Goal: Information Seeking & Learning: Learn about a topic

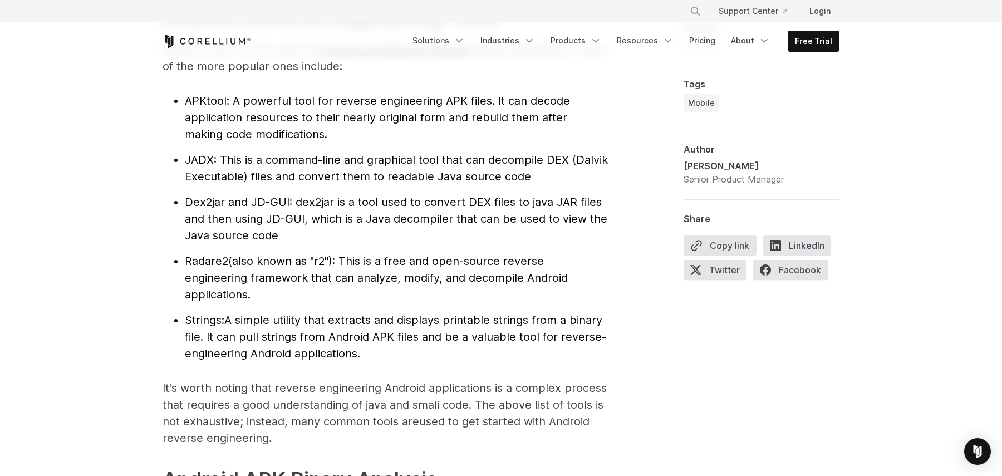
scroll to position [1222, 0]
click at [509, 294] on li "Radare2 (also known as "r2"): This is a free and open-source reverse engineerin…" at bounding box center [396, 278] width 423 height 50
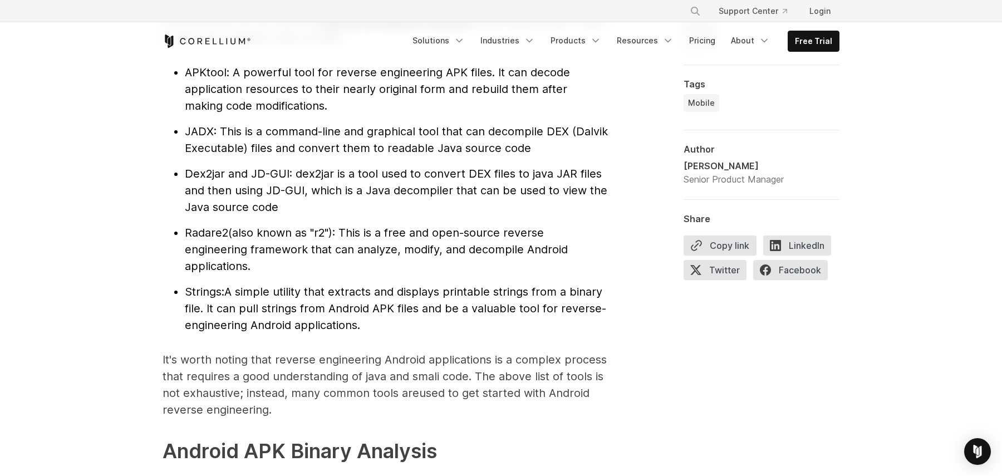
scroll to position [1253, 0]
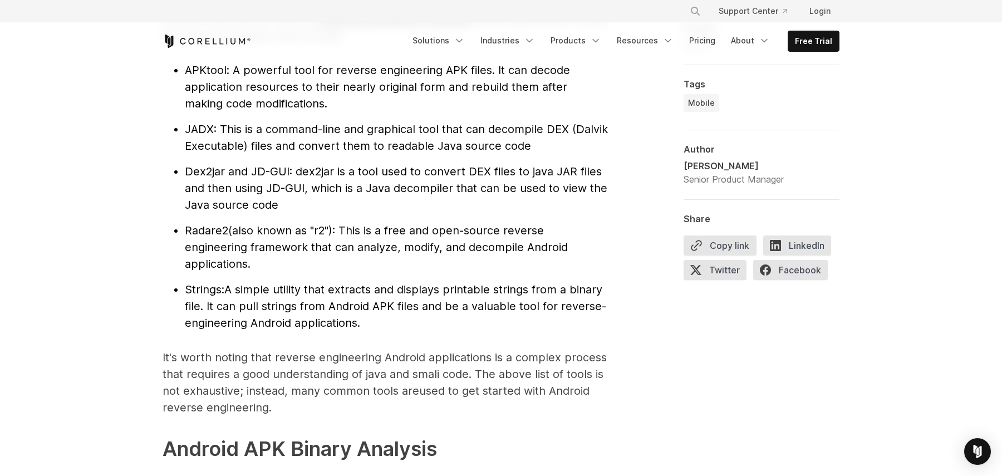
click at [509, 294] on span "A simple utility that extracts and displays printable strings from a binary fil…" at bounding box center [395, 306] width 421 height 47
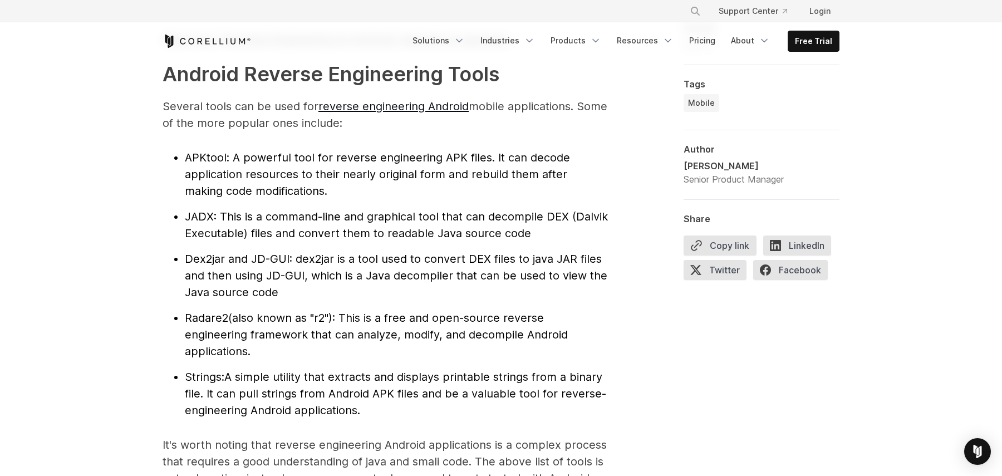
scroll to position [1160, 0]
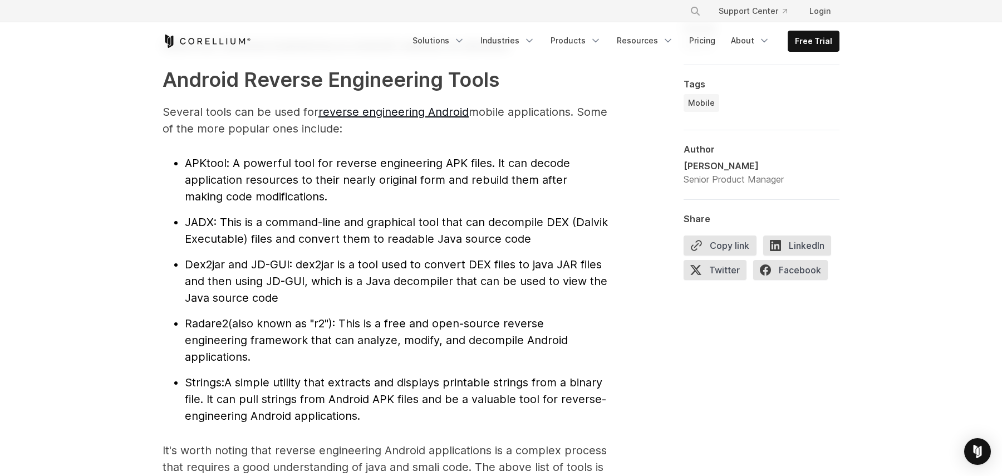
click at [503, 364] on li "Radare2 (also known as "r2"): This is a free and open-source reverse engineerin…" at bounding box center [396, 340] width 423 height 50
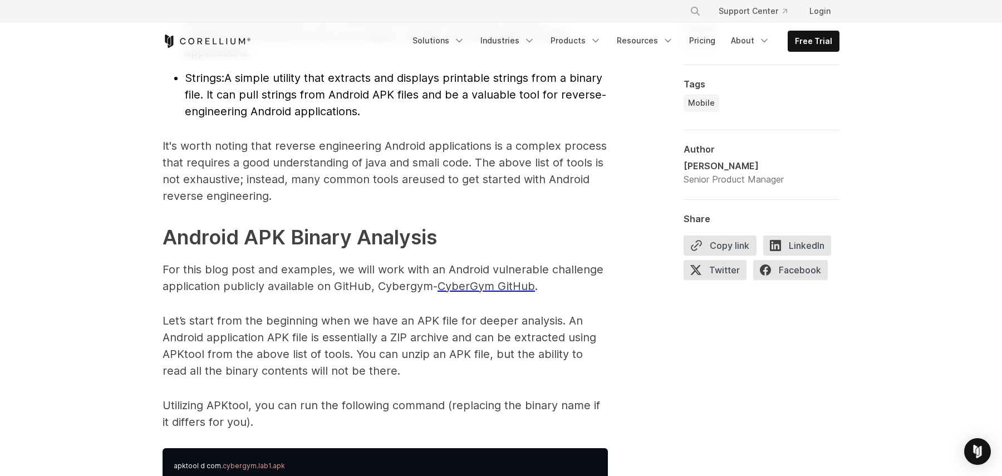
scroll to position [1467, 0]
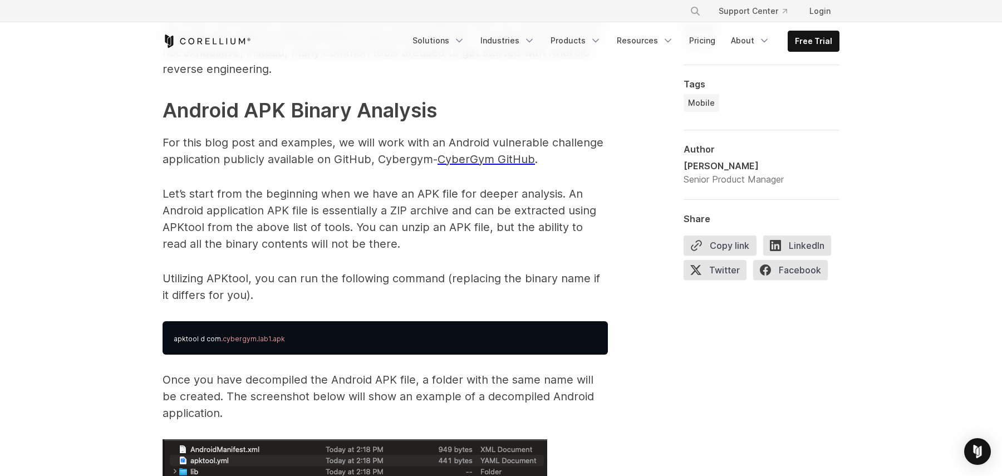
scroll to position [1593, 0]
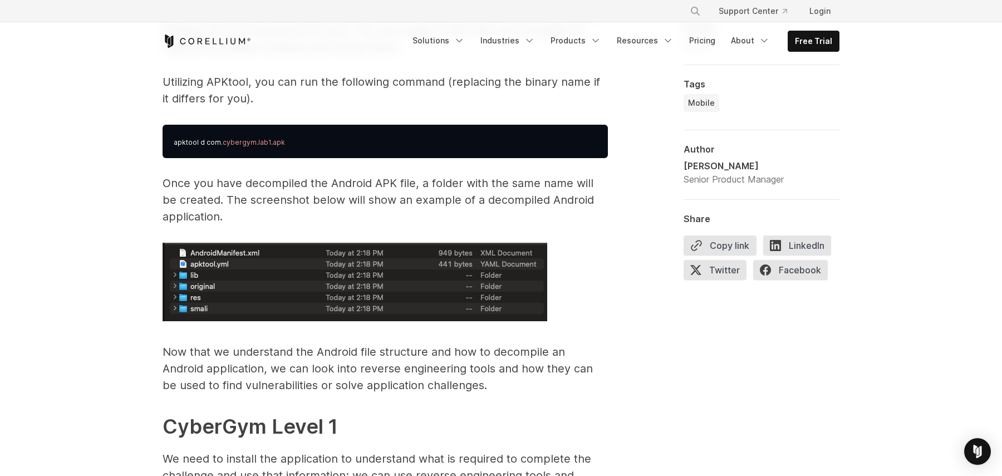
scroll to position [1806, 0]
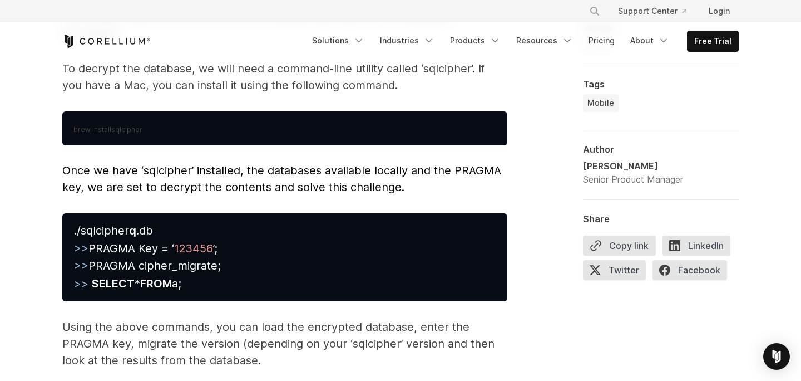
scroll to position [5080, 0]
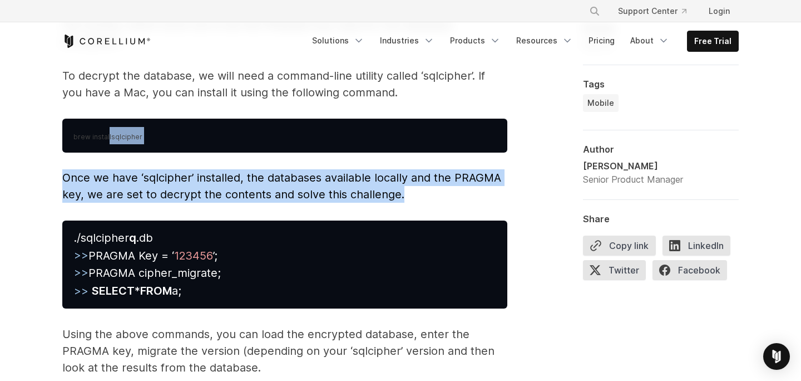
drag, startPoint x: 100, startPoint y: 111, endPoint x: 211, endPoint y: 189, distance: 135.1
click at [207, 171] on span "Once we have ‘sqlcipher’ installed, the databases available locally and the PRA…" at bounding box center [281, 186] width 439 height 30
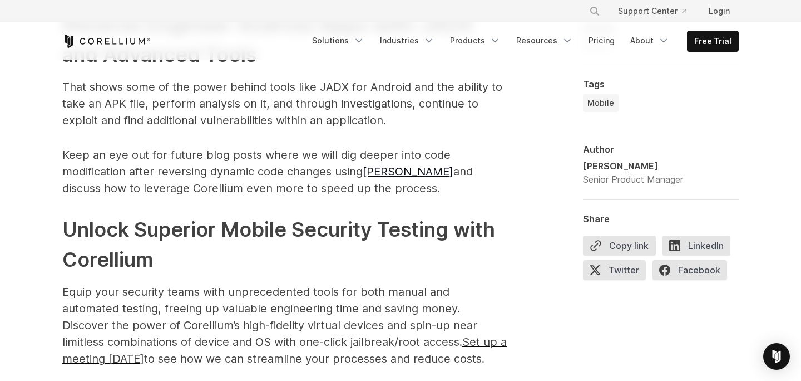
scroll to position [5583, 0]
